Goal: Task Accomplishment & Management: Manage account settings

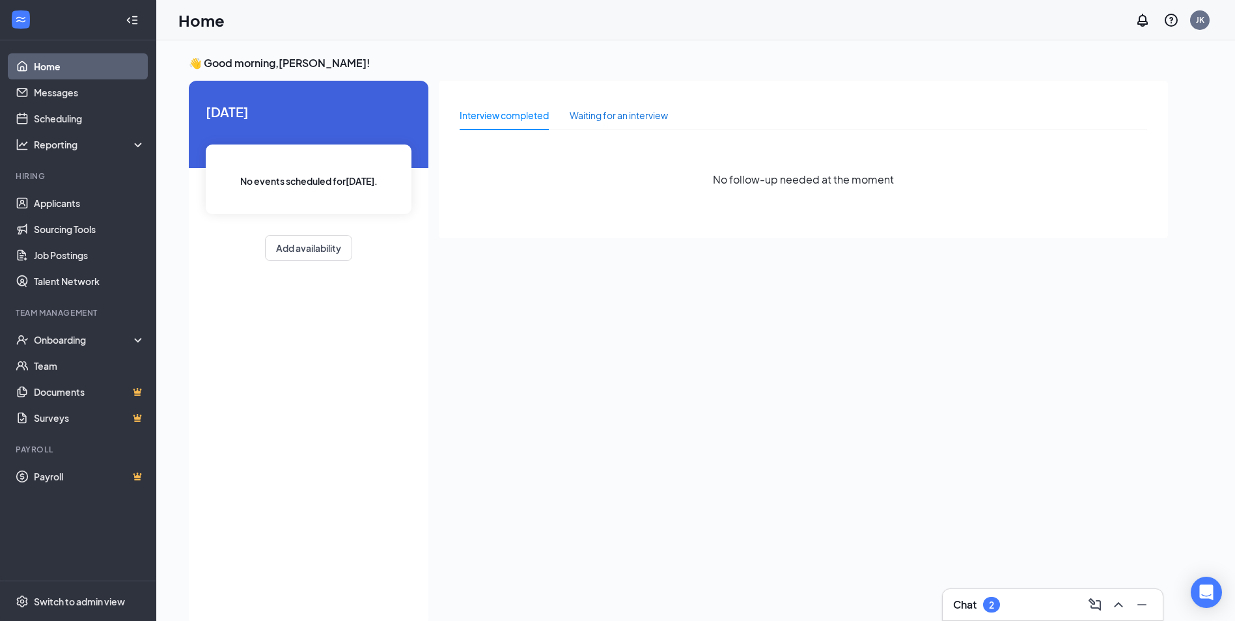
click at [595, 111] on div "Waiting for an interview" at bounding box center [619, 115] width 98 height 14
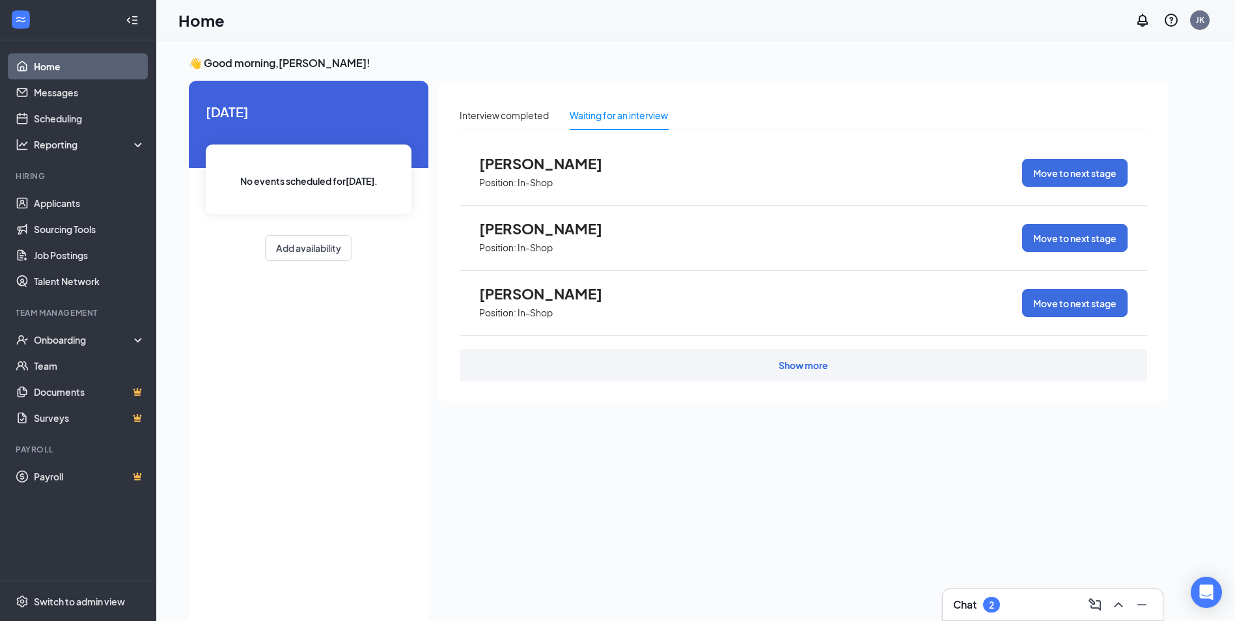
click at [622, 363] on div "Show more" at bounding box center [803, 365] width 687 height 33
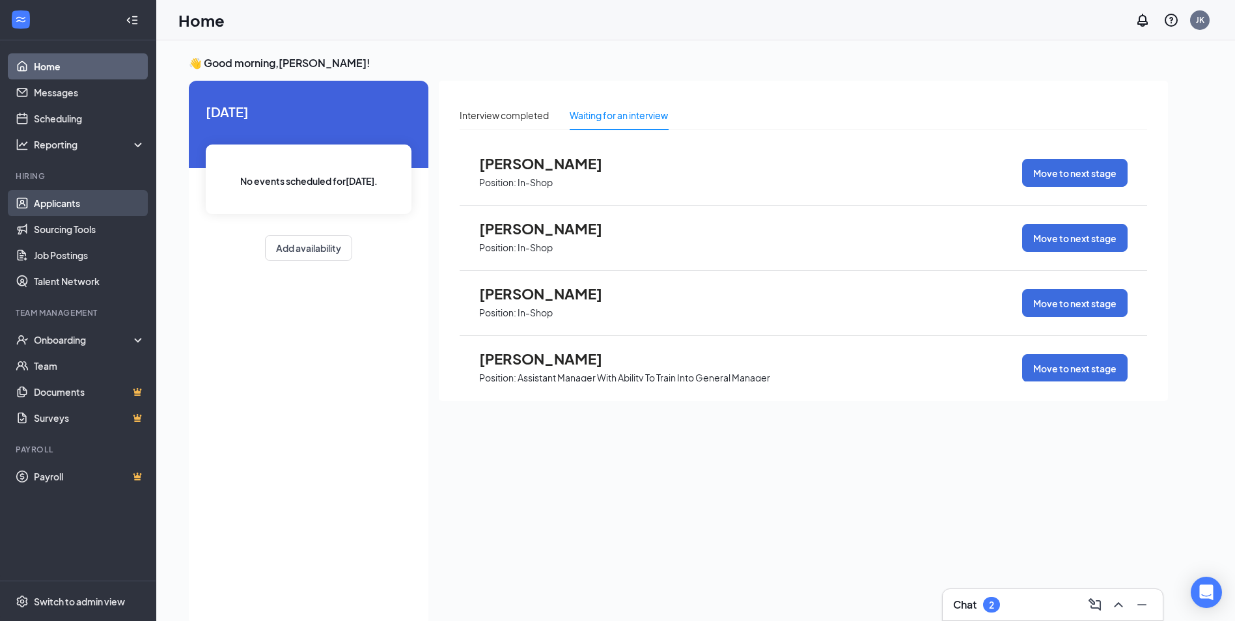
click at [87, 197] on link "Applicants" at bounding box center [89, 203] width 111 height 26
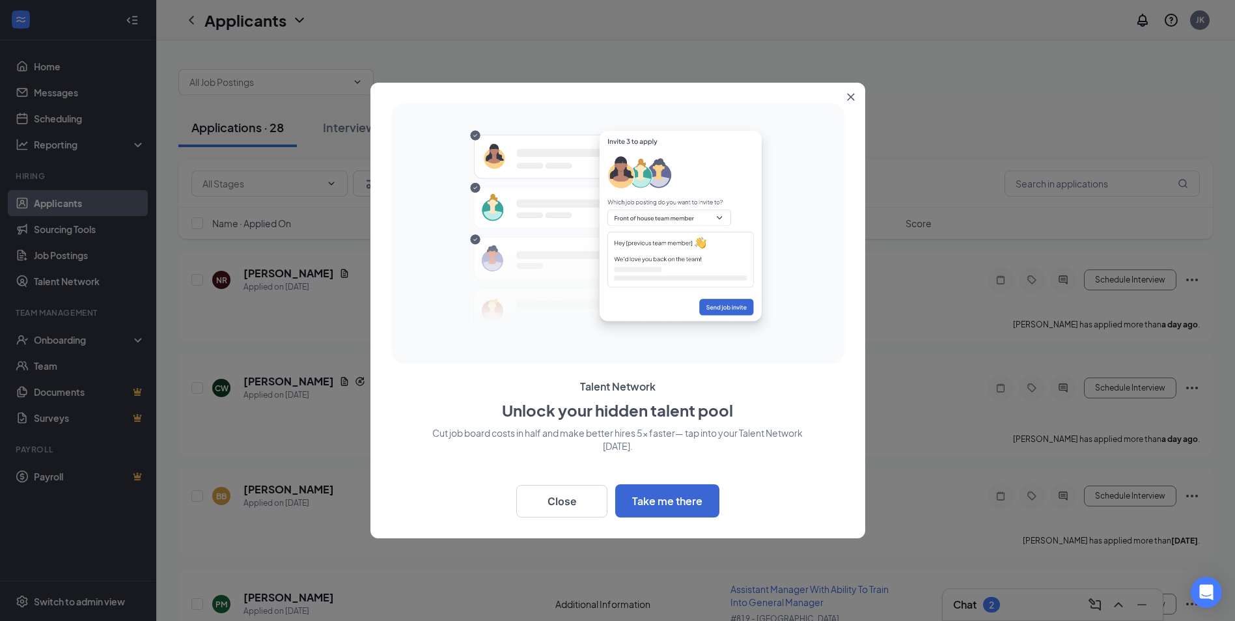
click at [853, 96] on icon "Close" at bounding box center [851, 97] width 8 height 8
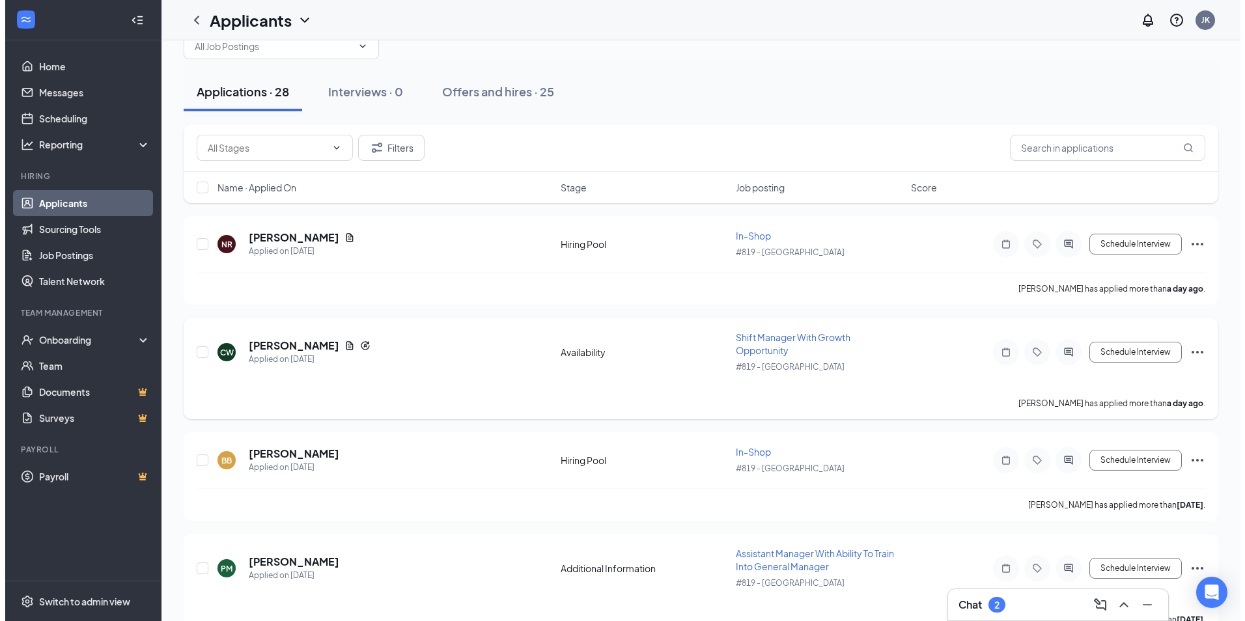
scroll to position [65, 0]
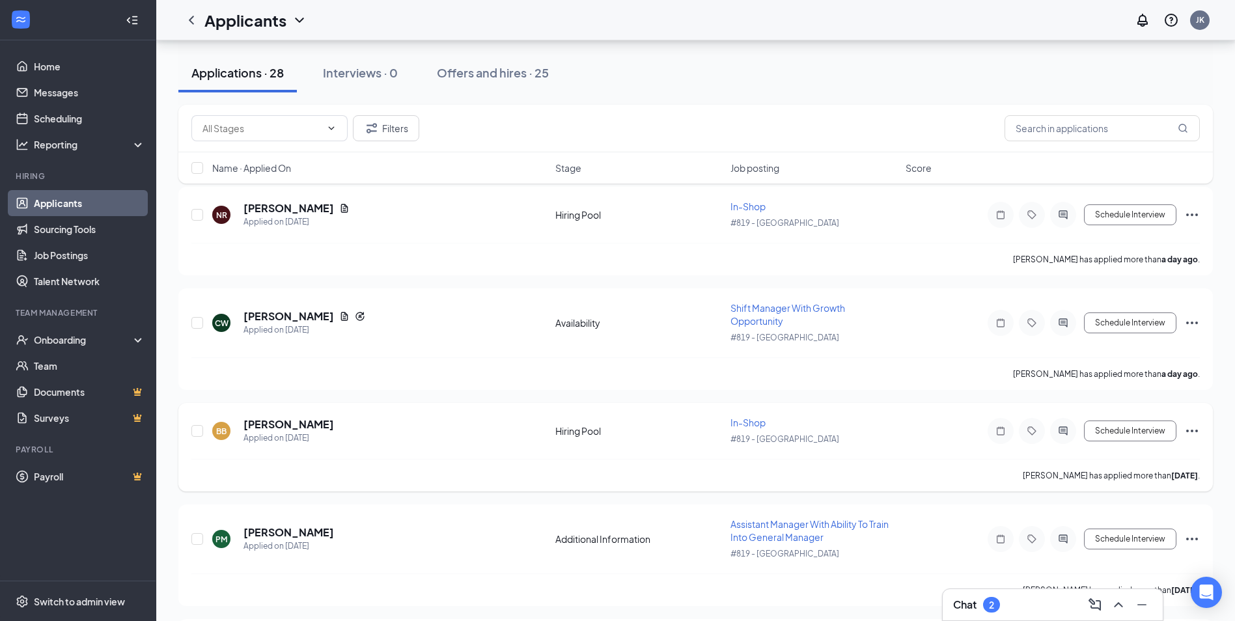
click at [647, 436] on div "Hiring Pool" at bounding box center [638, 430] width 167 height 13
click at [1198, 432] on icon "Ellipses" at bounding box center [1192, 431] width 16 height 16
click at [976, 440] on div "Schedule Interview" at bounding box center [1082, 431] width 234 height 26
click at [278, 424] on h5 "[PERSON_NAME]" at bounding box center [288, 424] width 90 height 14
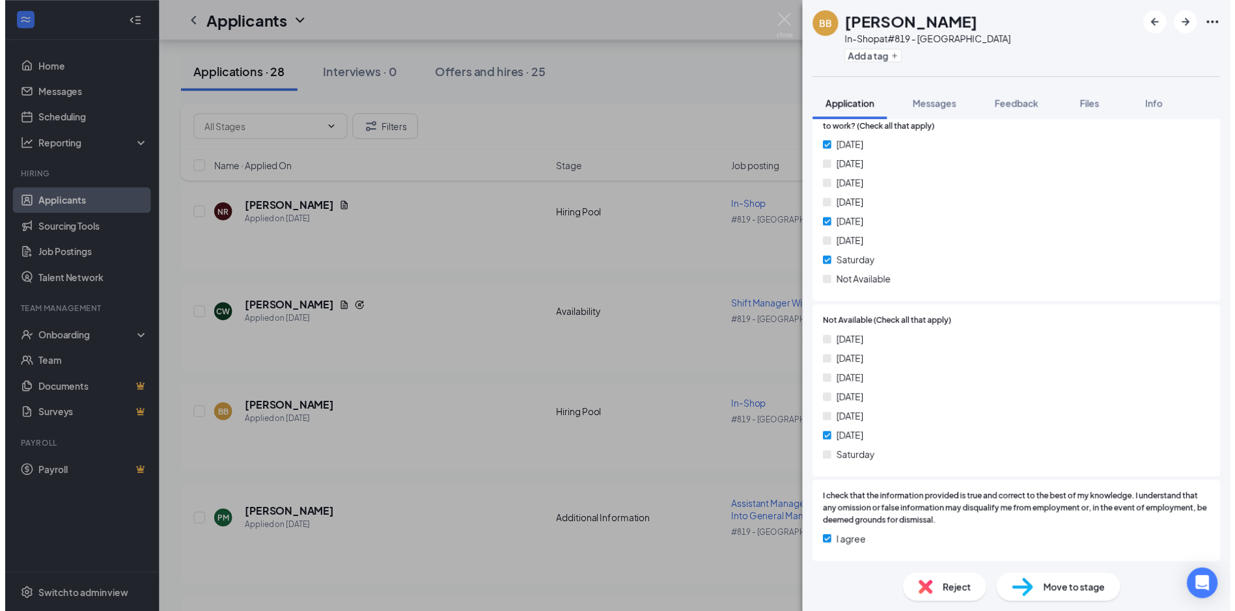
scroll to position [1182, 0]
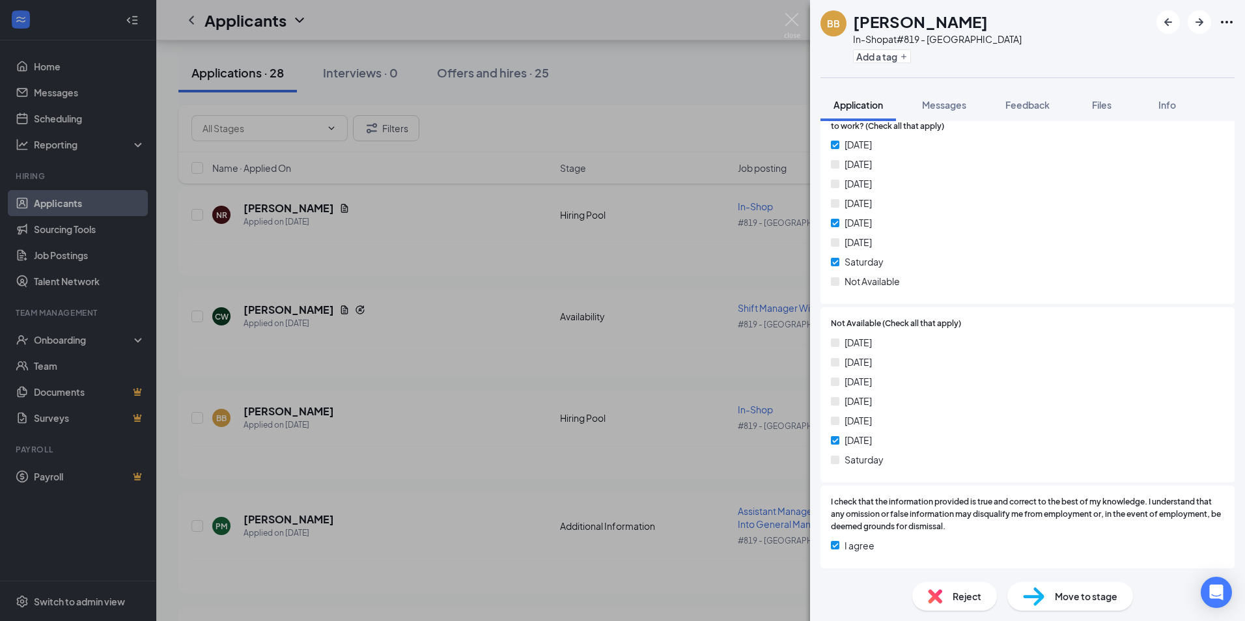
click at [699, 357] on div "[PERSON_NAME] In-Shop at #819 - Memphis Add a tag Application Messages Feedback…" at bounding box center [622, 310] width 1245 height 621
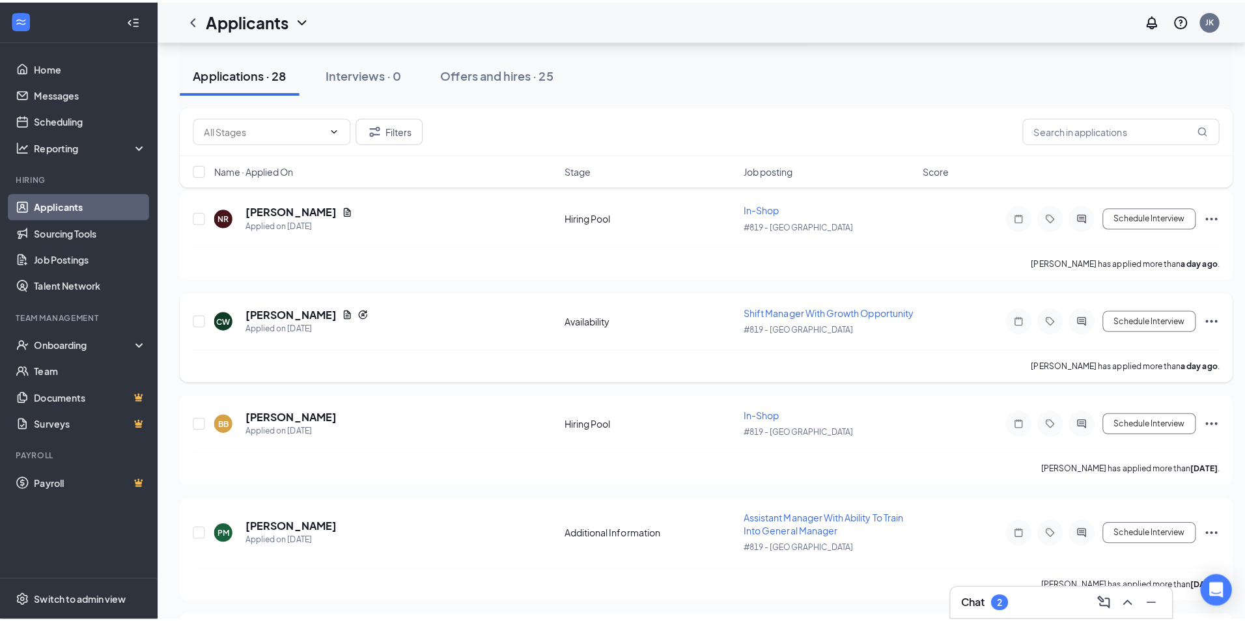
scroll to position [325, 0]
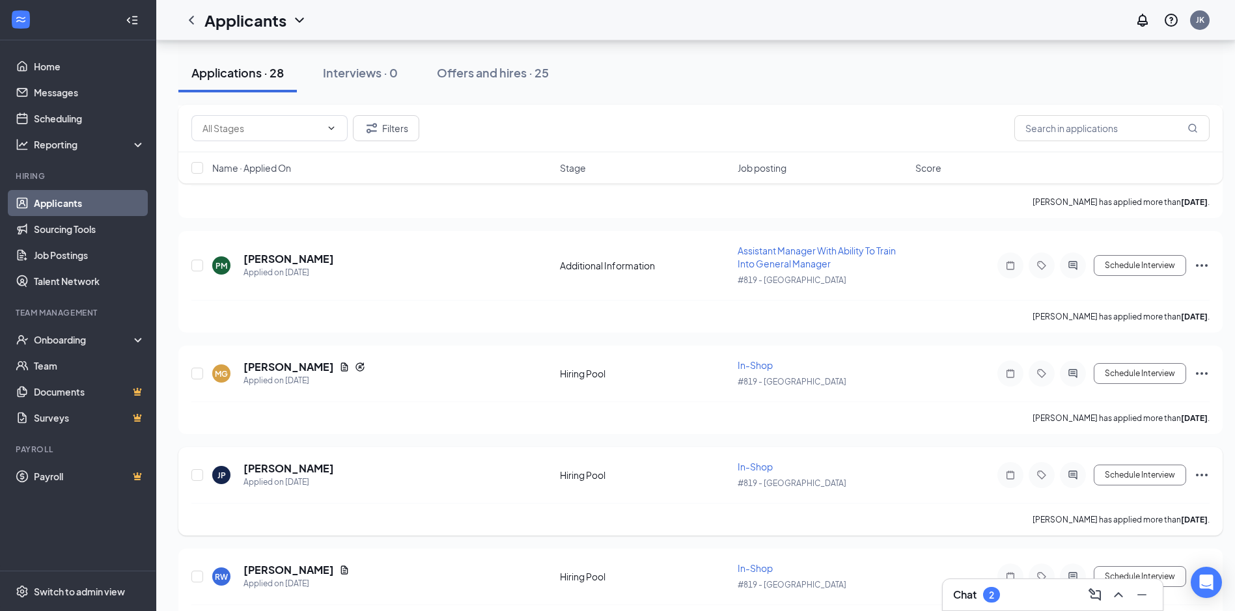
click at [324, 487] on div "JP [PERSON_NAME] Applied on [DATE]" at bounding box center [382, 475] width 340 height 27
click at [349, 475] on div "JP [PERSON_NAME] Applied on [DATE]" at bounding box center [382, 475] width 340 height 27
click at [363, 486] on div "JP [PERSON_NAME] Applied on [DATE]" at bounding box center [382, 475] width 340 height 27
click at [223, 484] on div "JP" at bounding box center [221, 475] width 18 height 18
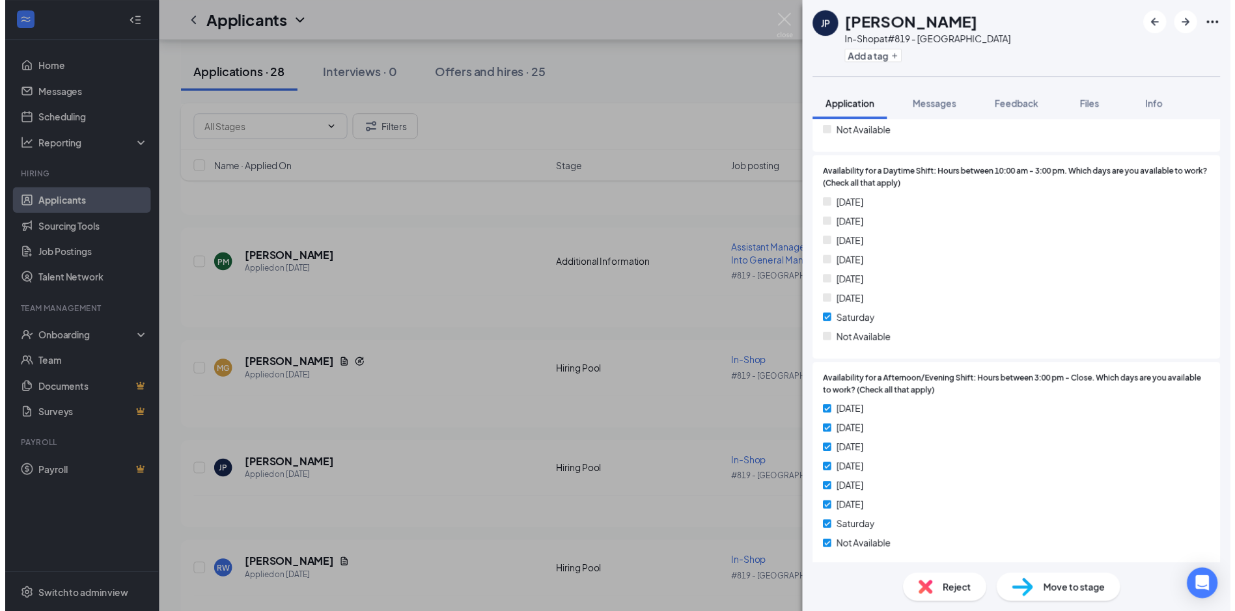
scroll to position [1003, 0]
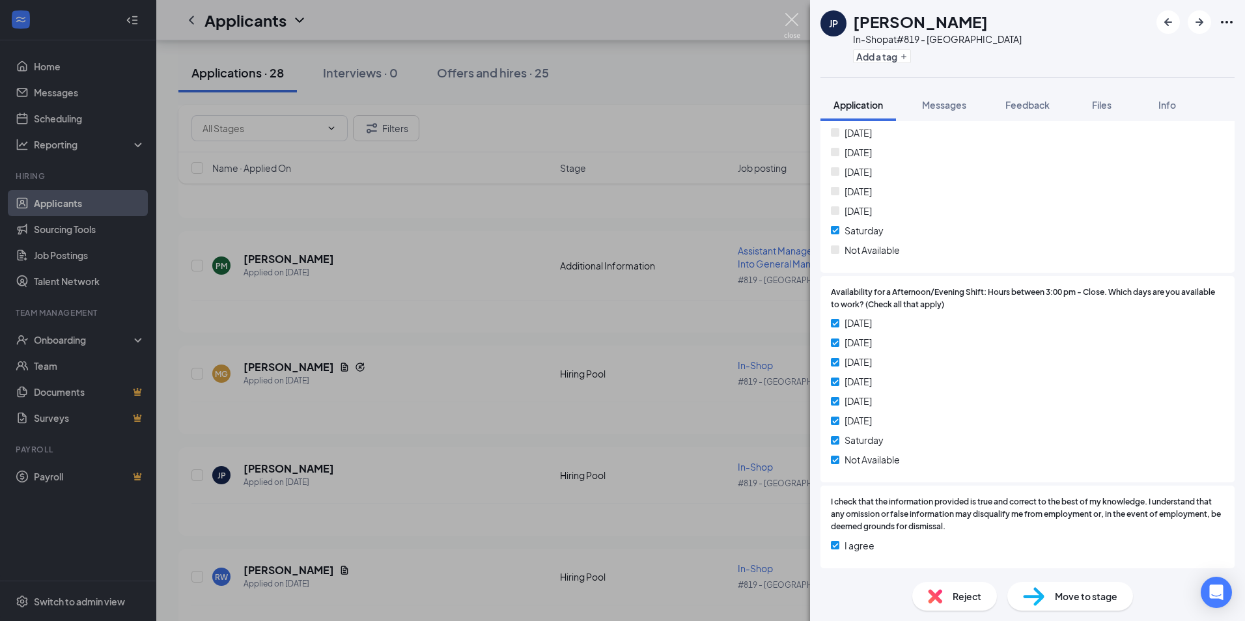
click at [797, 16] on img at bounding box center [792, 25] width 16 height 25
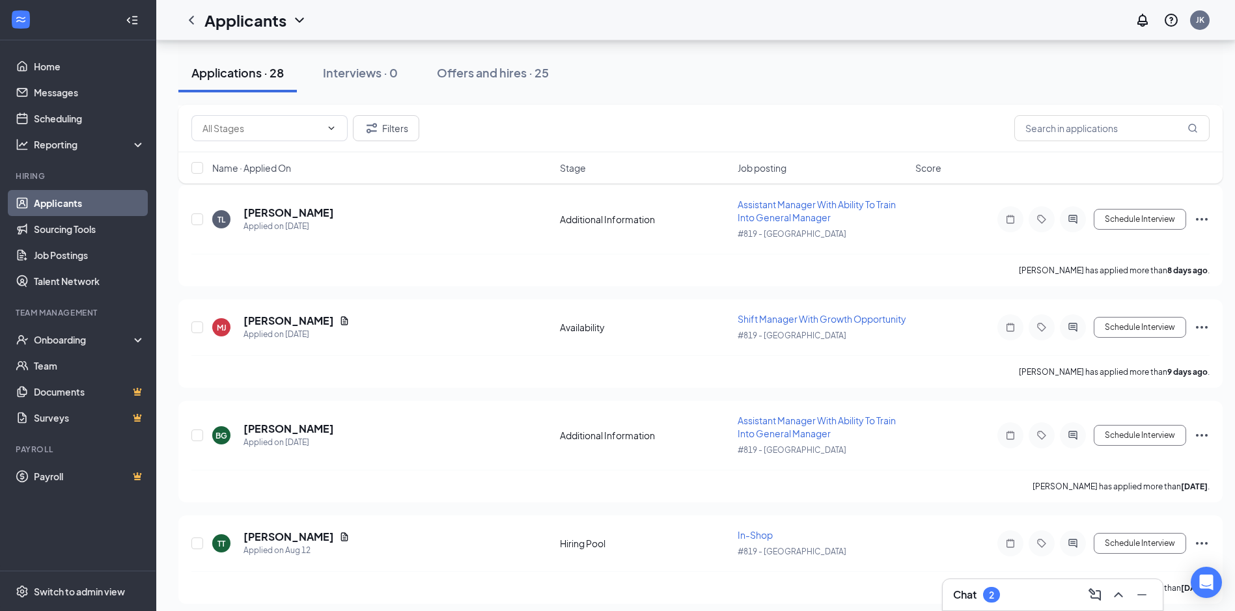
scroll to position [976, 0]
